Goal: Task Accomplishment & Management: Use online tool/utility

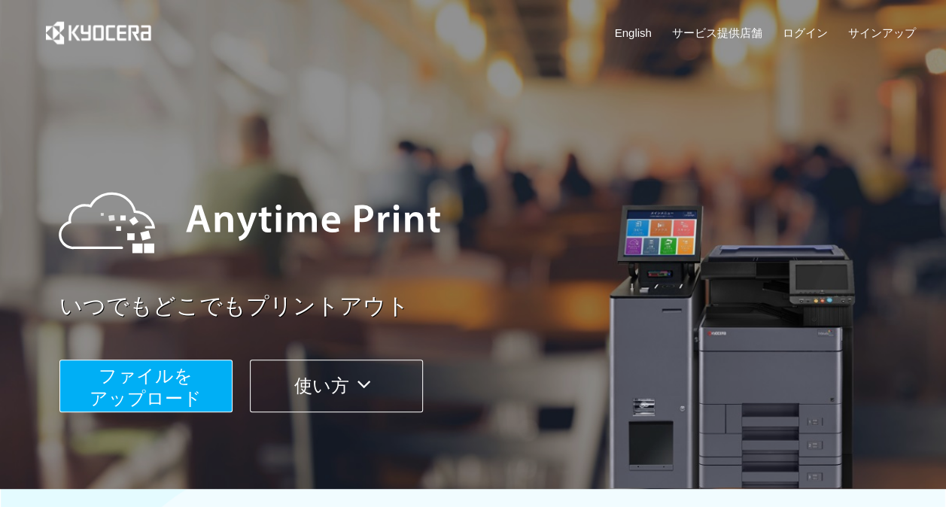
click at [327, 387] on button "使い方" at bounding box center [336, 386] width 173 height 53
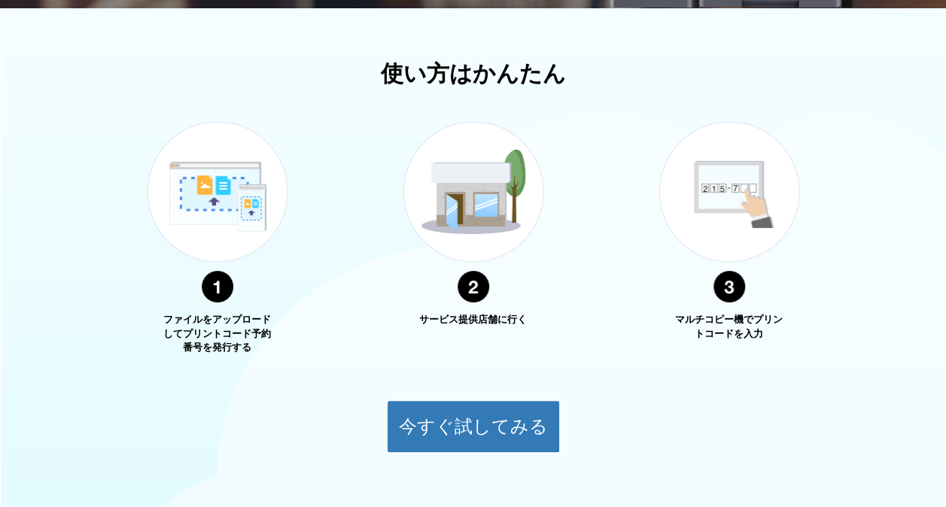
scroll to position [542, 0]
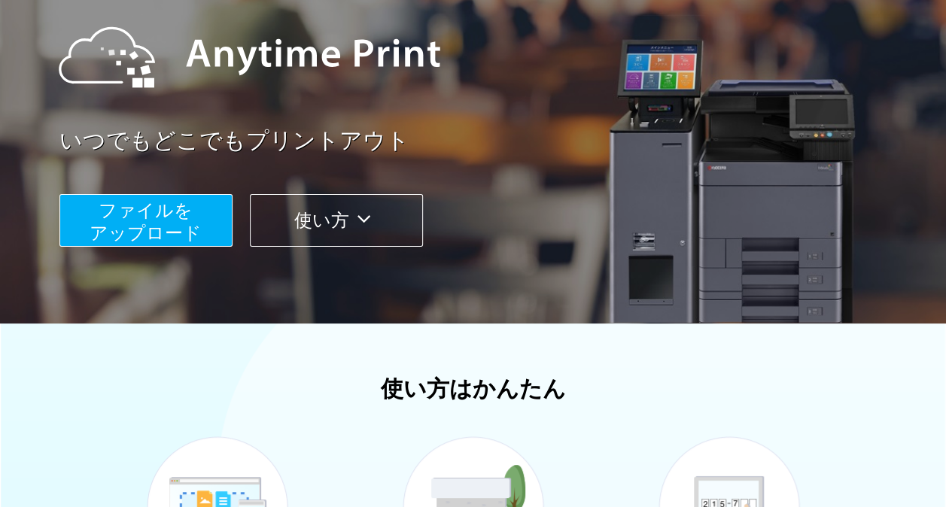
click at [176, 227] on span "ファイルを ​​アップロード" at bounding box center [146, 221] width 112 height 43
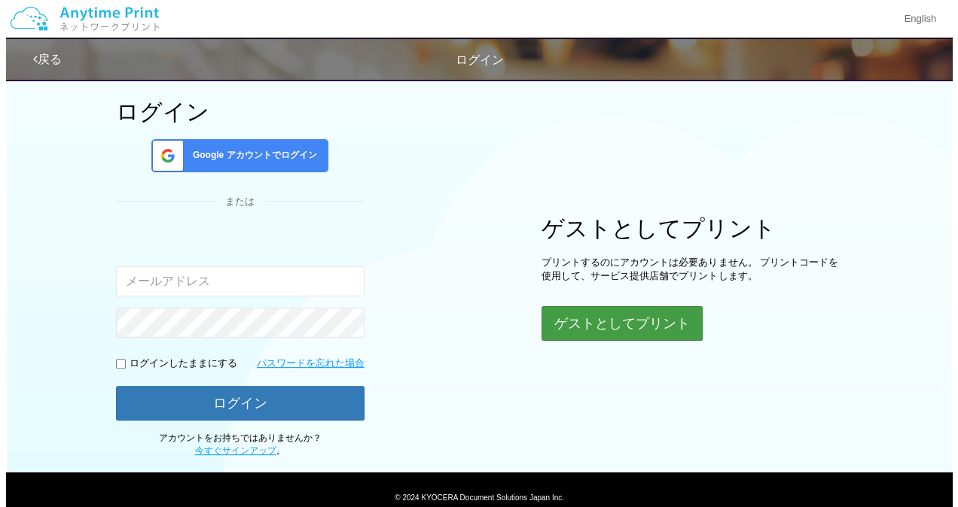
scroll to position [123, 0]
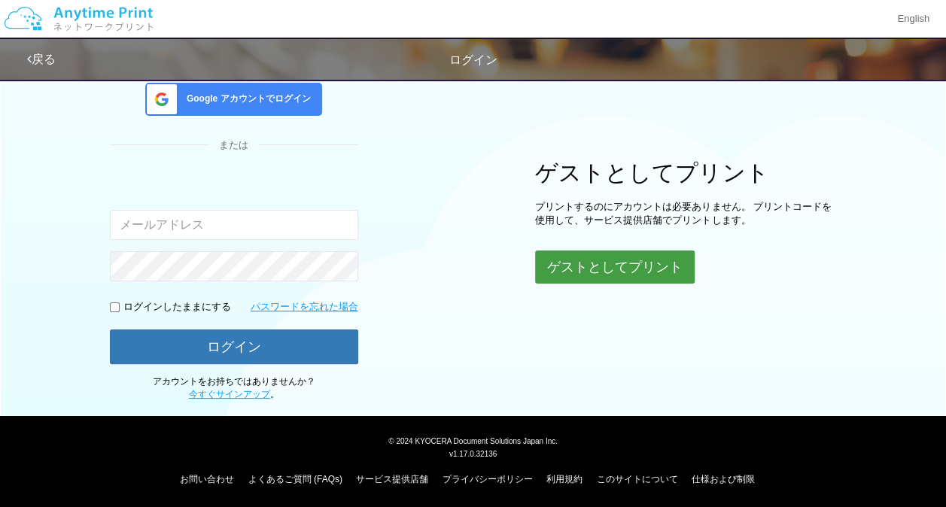
click at [573, 256] on button "ゲストとしてプリント" at bounding box center [615, 267] width 160 height 33
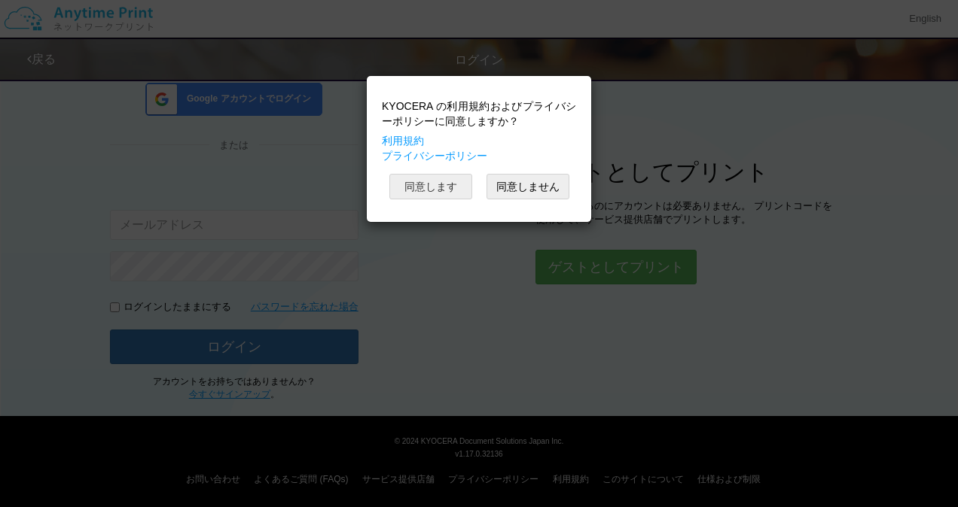
click at [432, 187] on button "同意します" at bounding box center [430, 187] width 83 height 26
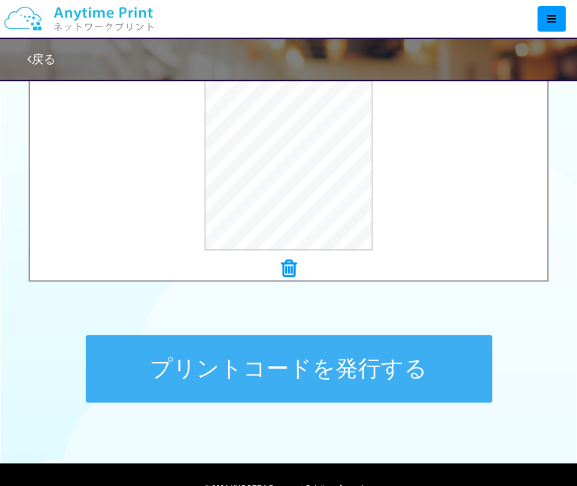
scroll to position [681, 0]
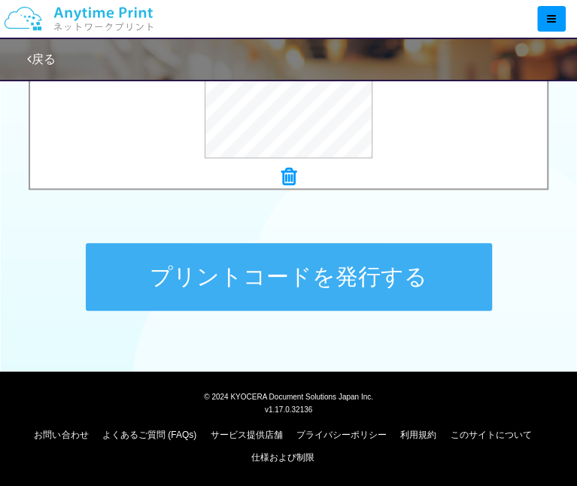
click at [267, 280] on button "プリントコードを発行する" at bounding box center [289, 277] width 407 height 68
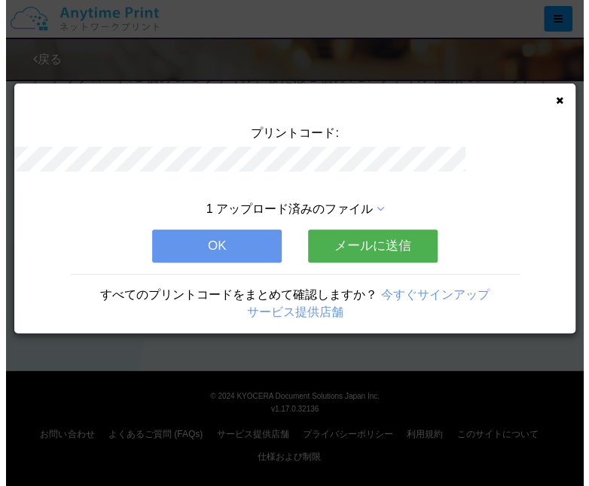
scroll to position [0, 0]
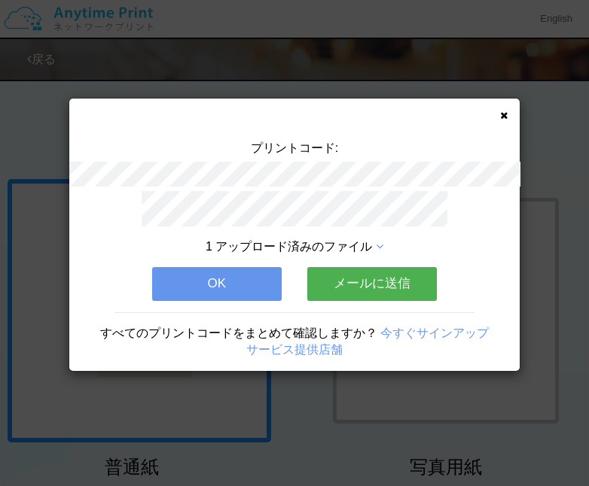
click at [379, 241] on icon at bounding box center [380, 247] width 8 height 12
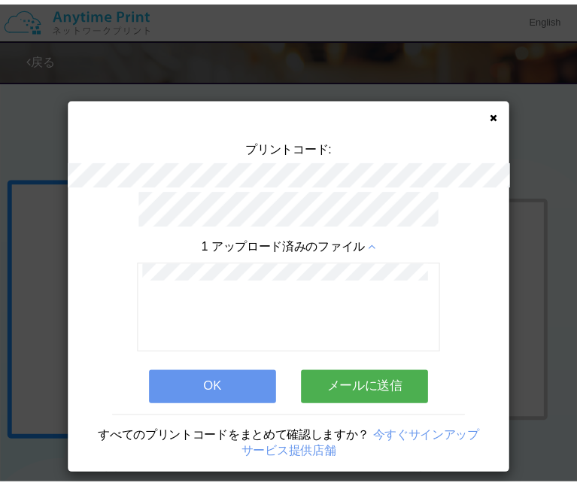
scroll to position [8, 0]
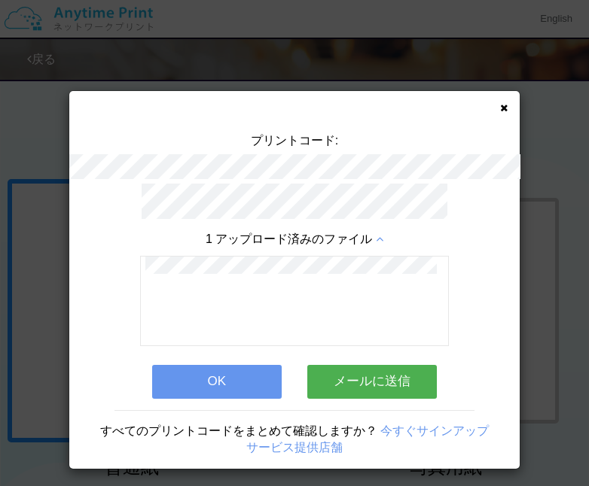
click at [500, 107] on icon at bounding box center [504, 108] width 8 height 10
